Goal: Information Seeking & Learning: Learn about a topic

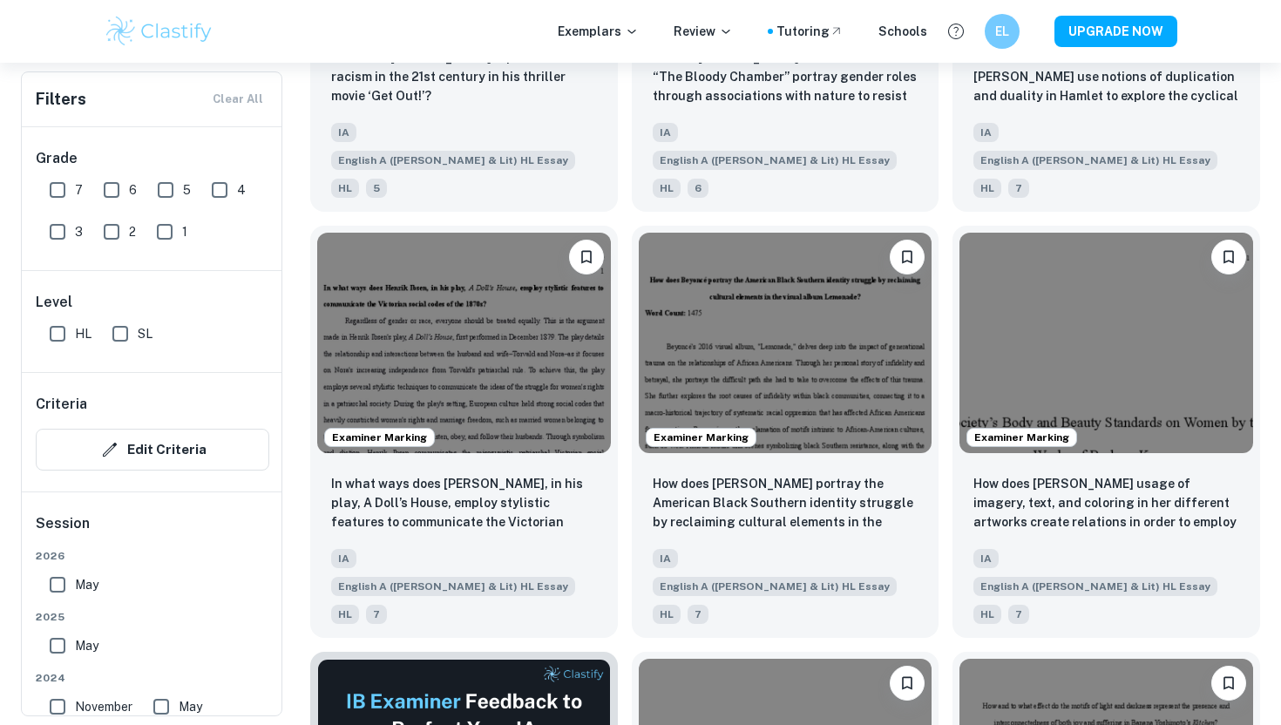
scroll to position [4489, 0]
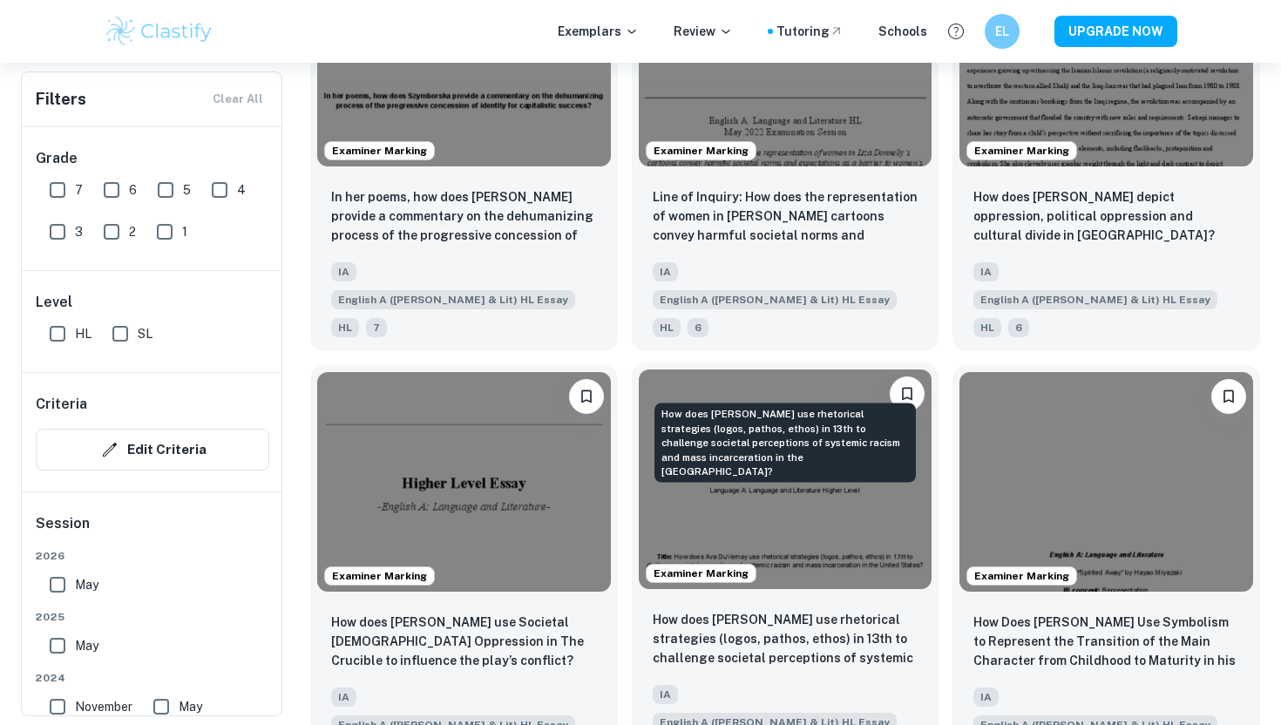
click at [791, 610] on p "How does [PERSON_NAME] use rhetorical strategies (logos, pathos, ethos) in 13th…" at bounding box center [786, 639] width 266 height 59
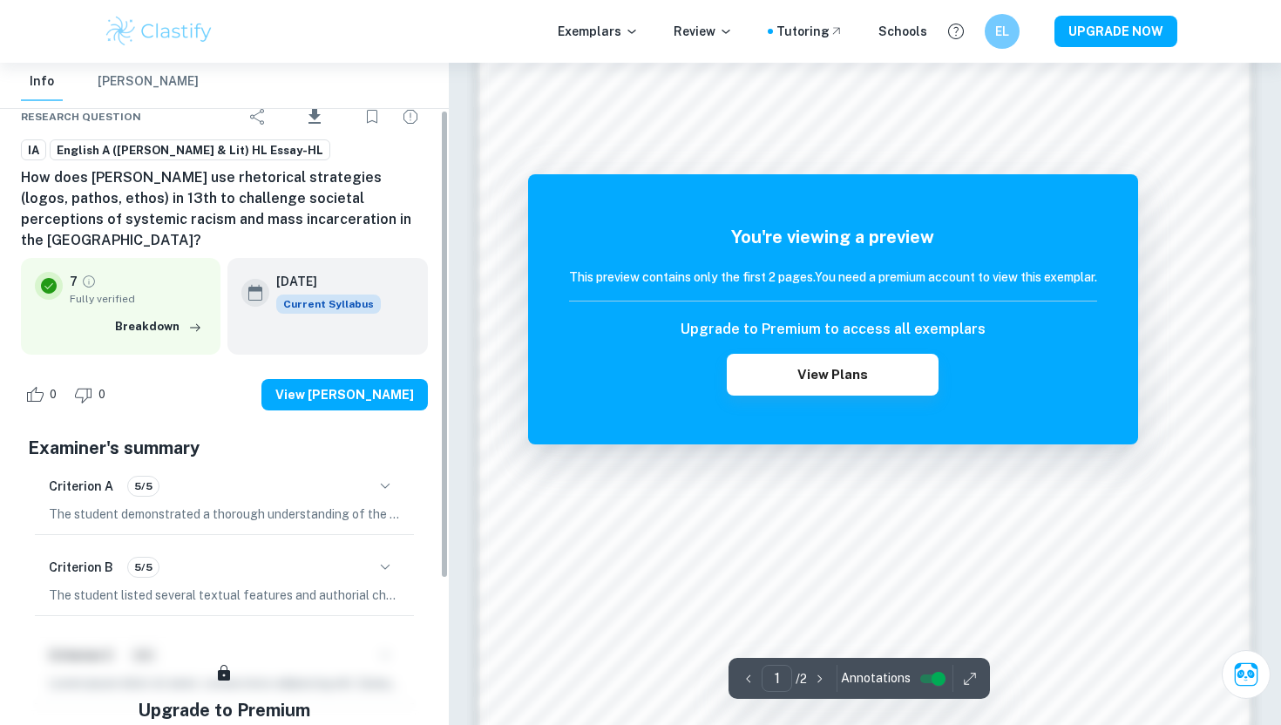
scroll to position [98, 0]
click at [183, 553] on div "Criterion B 5/5" at bounding box center [224, 567] width 351 height 30
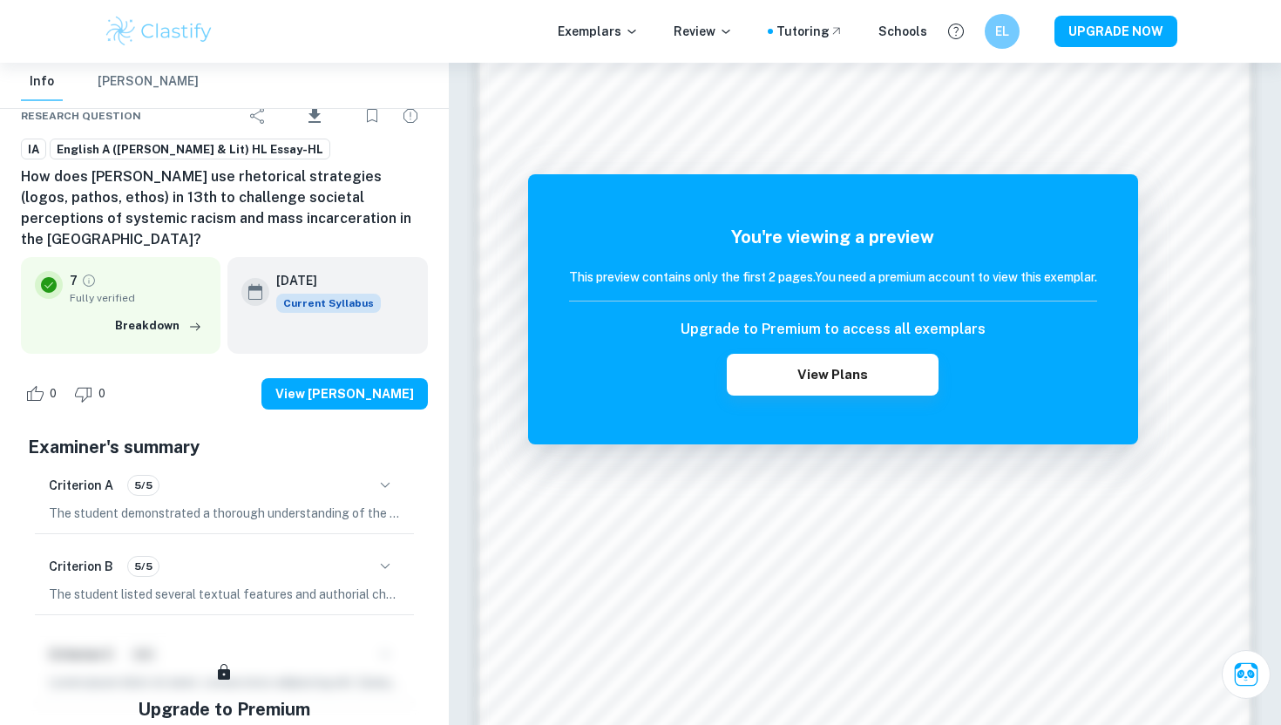
click at [397, 553] on div "Criterion B 5/5" at bounding box center [224, 567] width 351 height 30
click at [397, 557] on div "Criterion B 5/5" at bounding box center [224, 567] width 351 height 30
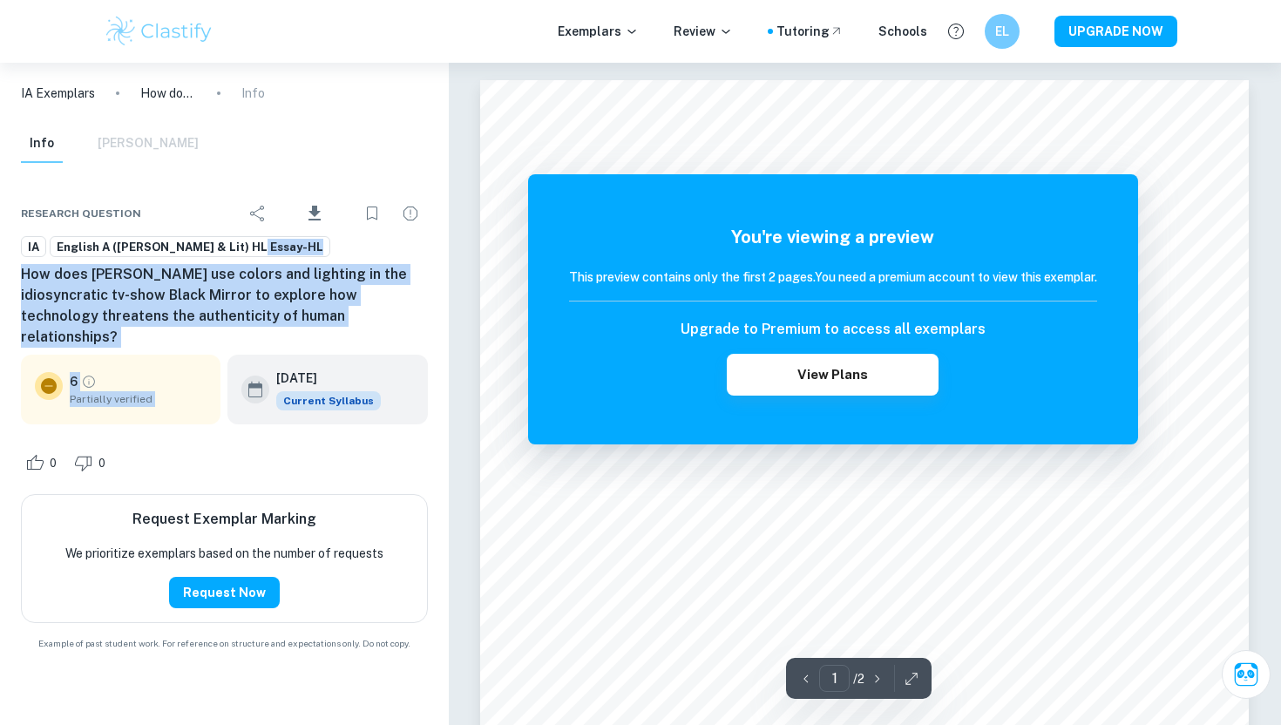
drag, startPoint x: 378, startPoint y: 261, endPoint x: 378, endPoint y: 341, distance: 80.2
click at [378, 342] on div "Research question Download IA English A ([PERSON_NAME] & Lit) HL Essay-HL How d…" at bounding box center [224, 421] width 449 height 502
click at [122, 272] on h6 "How does [PERSON_NAME] use colors and lighting in the idiosyncratic tv-show Bla…" at bounding box center [224, 306] width 407 height 84
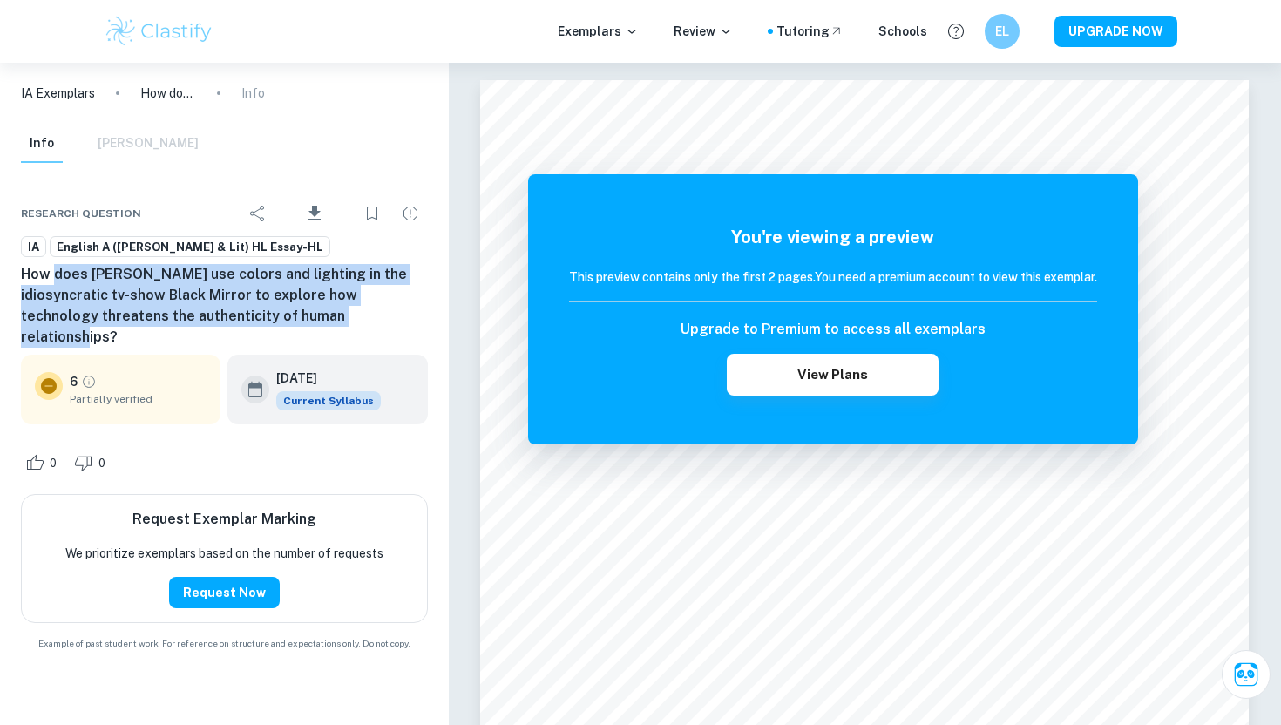
drag, startPoint x: 55, startPoint y: 281, endPoint x: 300, endPoint y: 313, distance: 246.8
click at [305, 313] on h6 "How does [PERSON_NAME] use colors and lighting in the idiosyncratic tv-show Bla…" at bounding box center [224, 306] width 407 height 84
